Goal: Entertainment & Leisure: Consume media (video, audio)

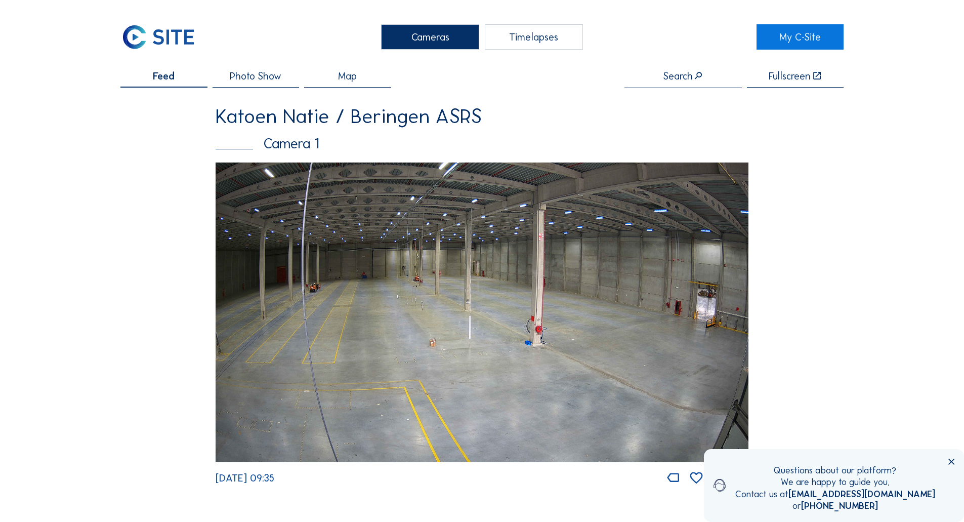
click at [437, 315] on img at bounding box center [482, 312] width 533 height 300
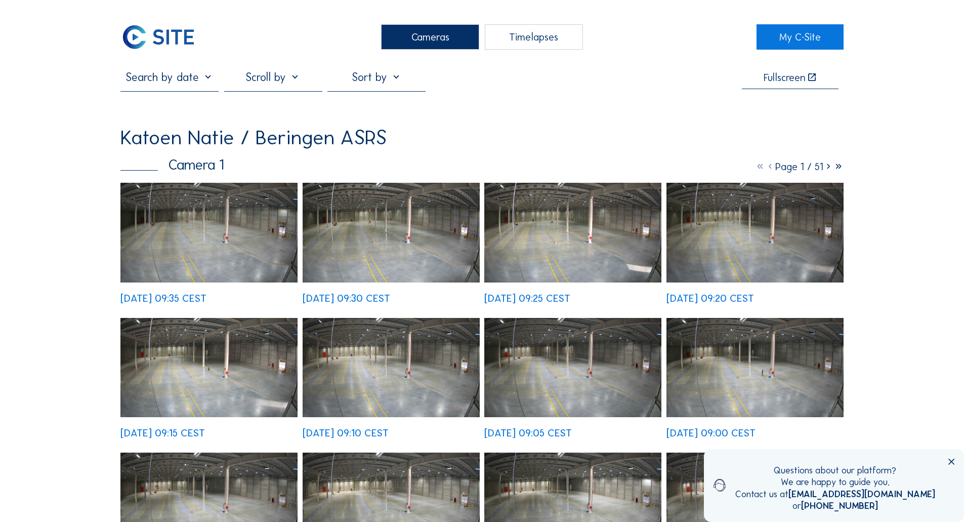
click at [233, 248] on img at bounding box center [208, 233] width 177 height 100
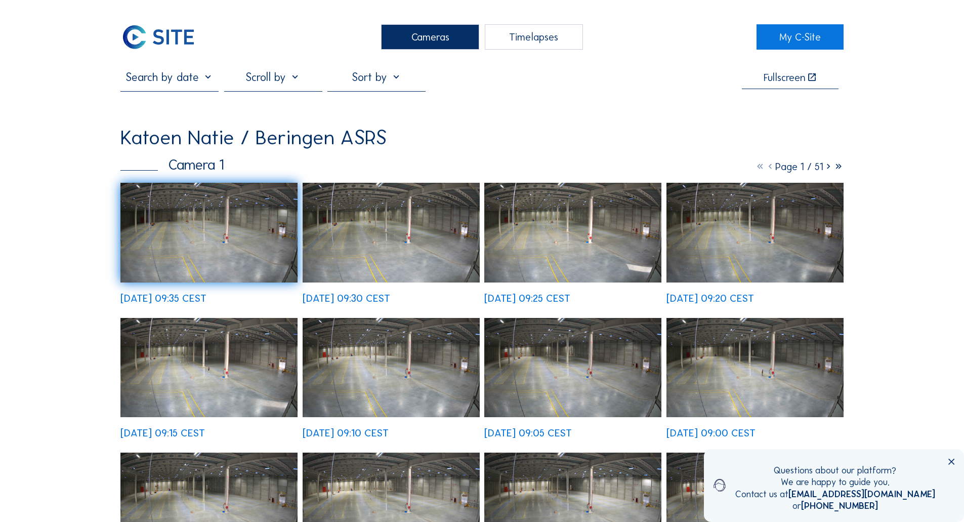
click at [952, 458] on icon at bounding box center [951, 461] width 10 height 10
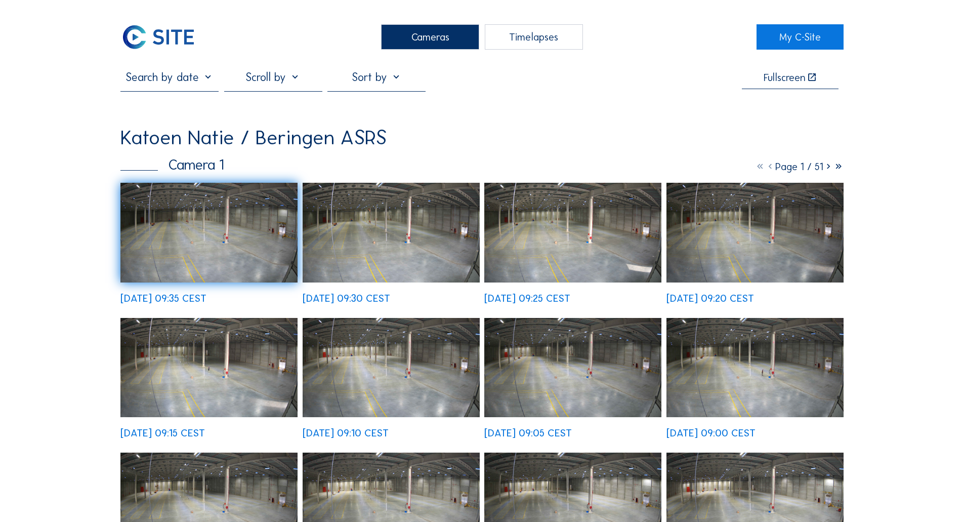
click at [527, 41] on div "Timelapses" at bounding box center [534, 36] width 98 height 25
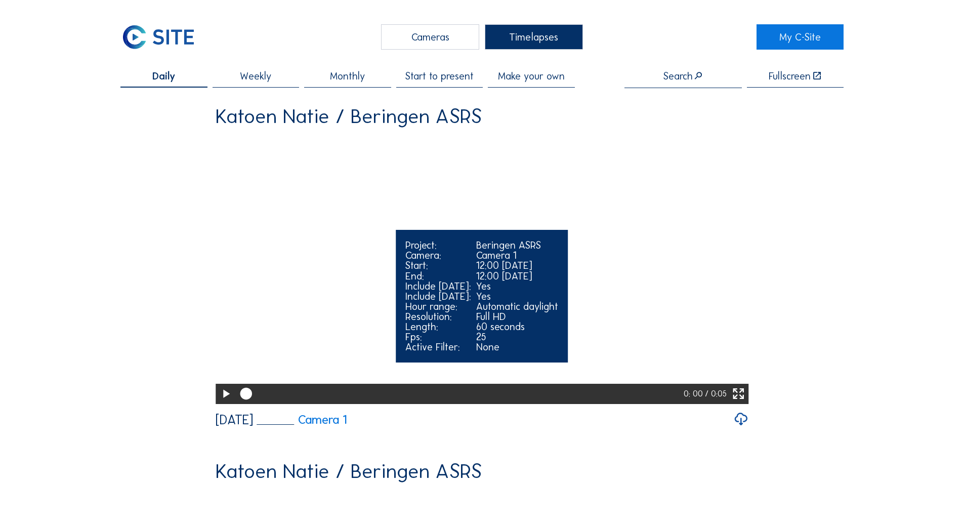
click at [220, 402] on icon at bounding box center [226, 393] width 14 height 17
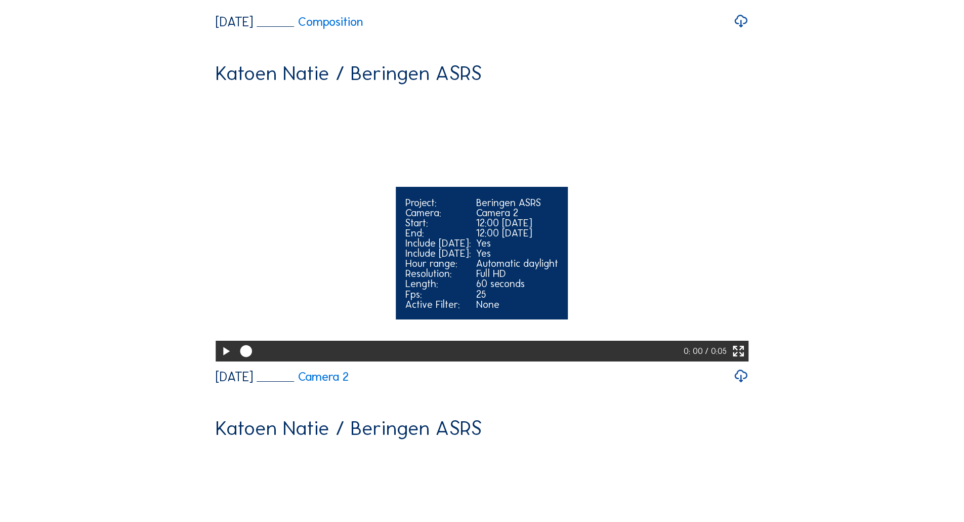
scroll to position [708, 0]
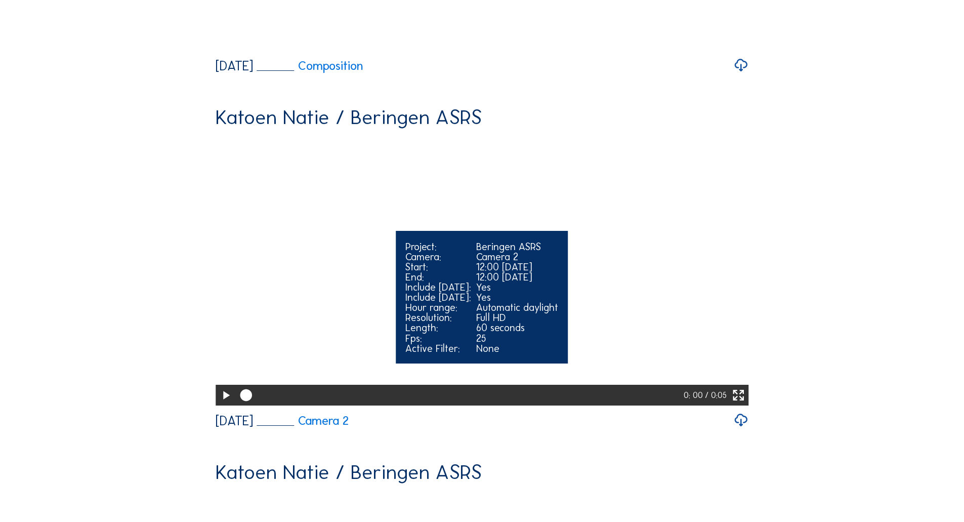
click at [221, 387] on icon at bounding box center [226, 395] width 14 height 17
drag, startPoint x: 427, startPoint y: 315, endPoint x: 440, endPoint y: 314, distance: 13.2
click at [428, 322] on div "Length:" at bounding box center [438, 327] width 66 height 10
